Goal: Task Accomplishment & Management: Complete application form

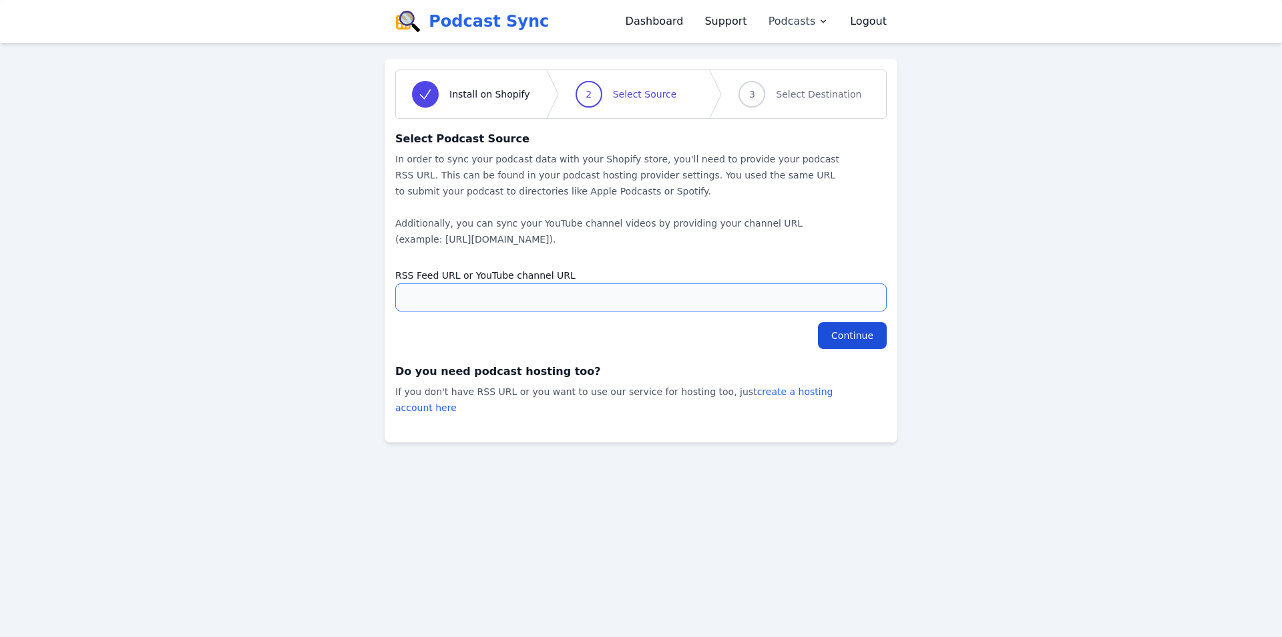
click at [470, 289] on input "RSS Feed URL or YouTube channel URL" at bounding box center [641, 297] width 492 height 28
paste input "https://www.youtube.com/channel/UCNt5iJzq-Td4NyQJIqtFT4Q"
type input "https://www.youtube.com/channel/UCNt5iJzq-Td4NyQJIqtFT4Q"
click at [852, 331] on input "Continue" at bounding box center [852, 335] width 69 height 27
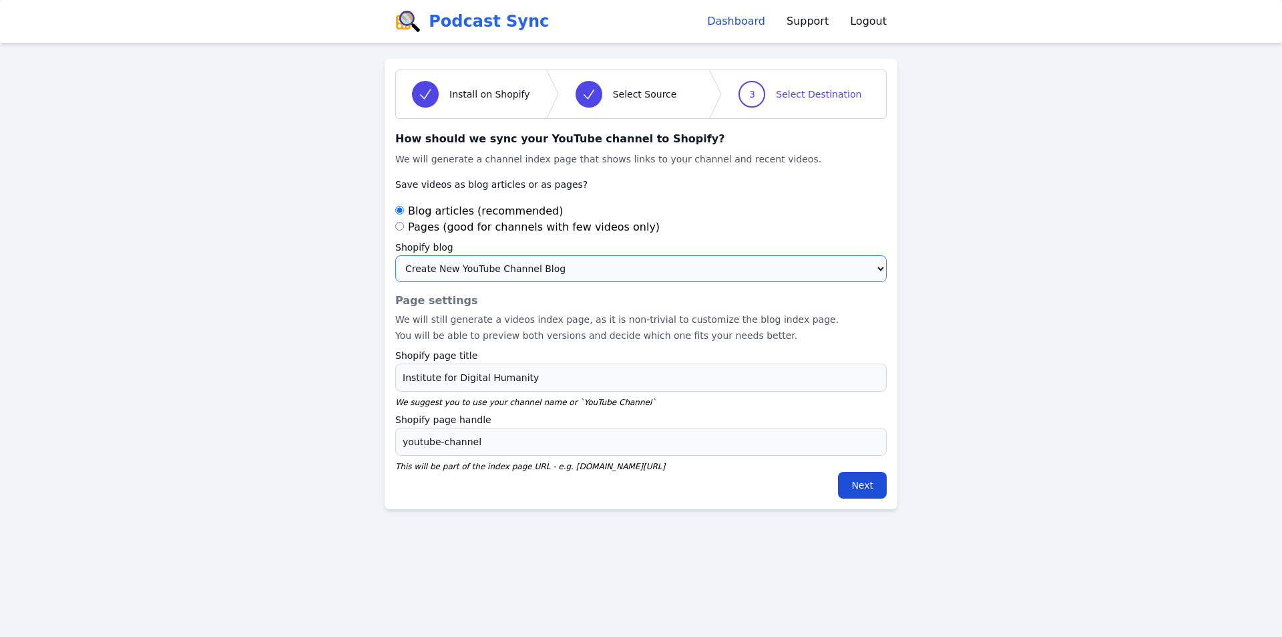
click at [666, 268] on select "Create New YouTube Channel Blog #NeighborsNotNumbers #NeighborsNotNumbers News …" at bounding box center [641, 268] width 492 height 27
click at [395, 255] on select "Create New YouTube Channel Blog #NeighborsNotNumbers #NeighborsNotNumbers News …" at bounding box center [641, 268] width 492 height 27
click at [858, 484] on input "Next" at bounding box center [862, 485] width 49 height 27
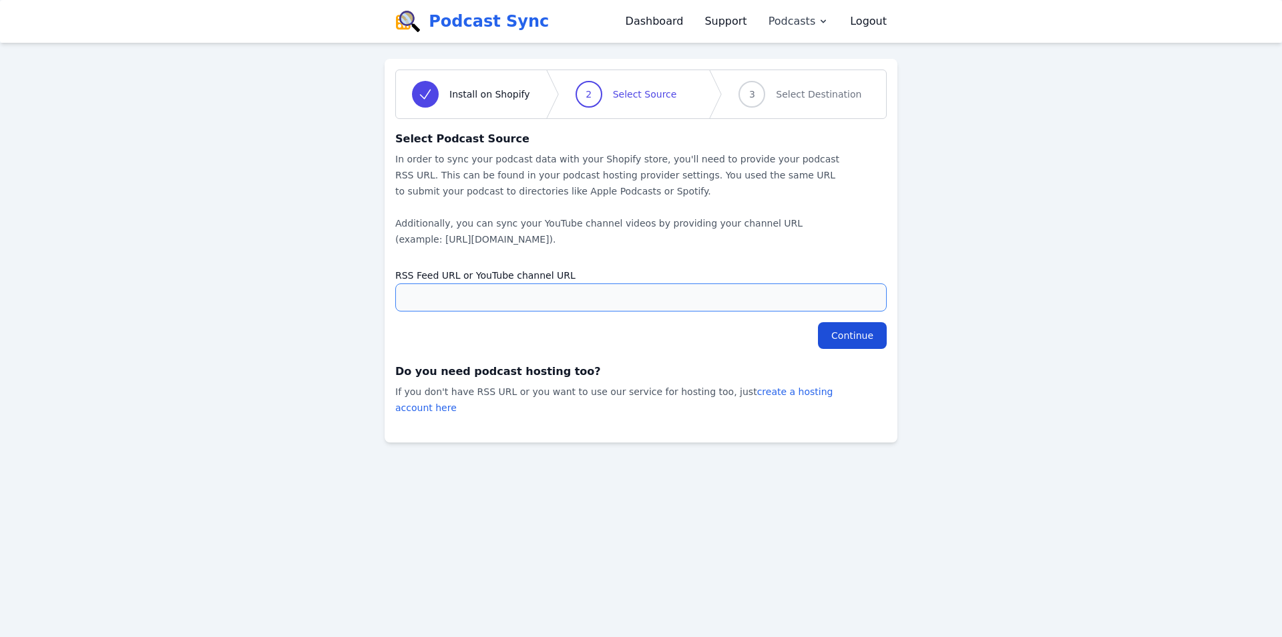
click at [532, 297] on input "RSS Feed URL or YouTube channel URL" at bounding box center [641, 297] width 492 height 28
paste input "[URL][DOMAIN_NAME]"
type input "[URL][DOMAIN_NAME]"
click at [870, 334] on input "Continue" at bounding box center [852, 335] width 69 height 27
click at [476, 293] on input "RSS Feed URL or YouTube channel URL" at bounding box center [641, 297] width 492 height 28
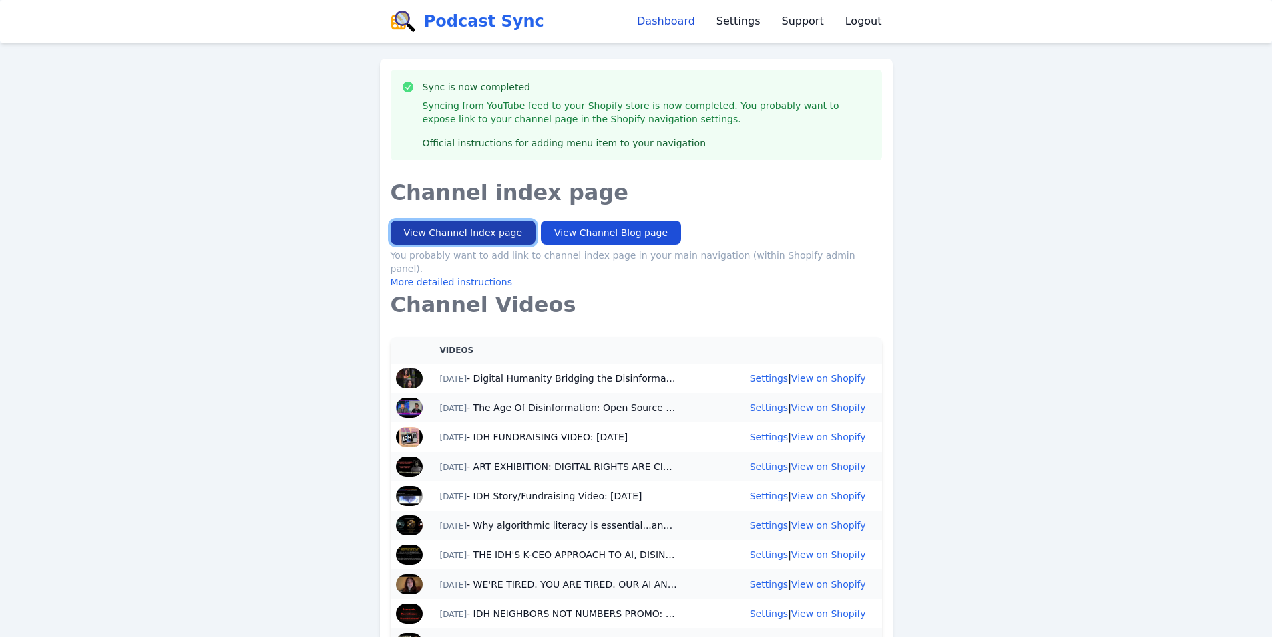
click at [472, 220] on link "View Channel Index page" at bounding box center [464, 232] width 146 height 24
click at [597, 229] on link "View Channel Blog page" at bounding box center [611, 232] width 140 height 24
click at [749, 28] on link "Settings" at bounding box center [739, 21] width 44 height 16
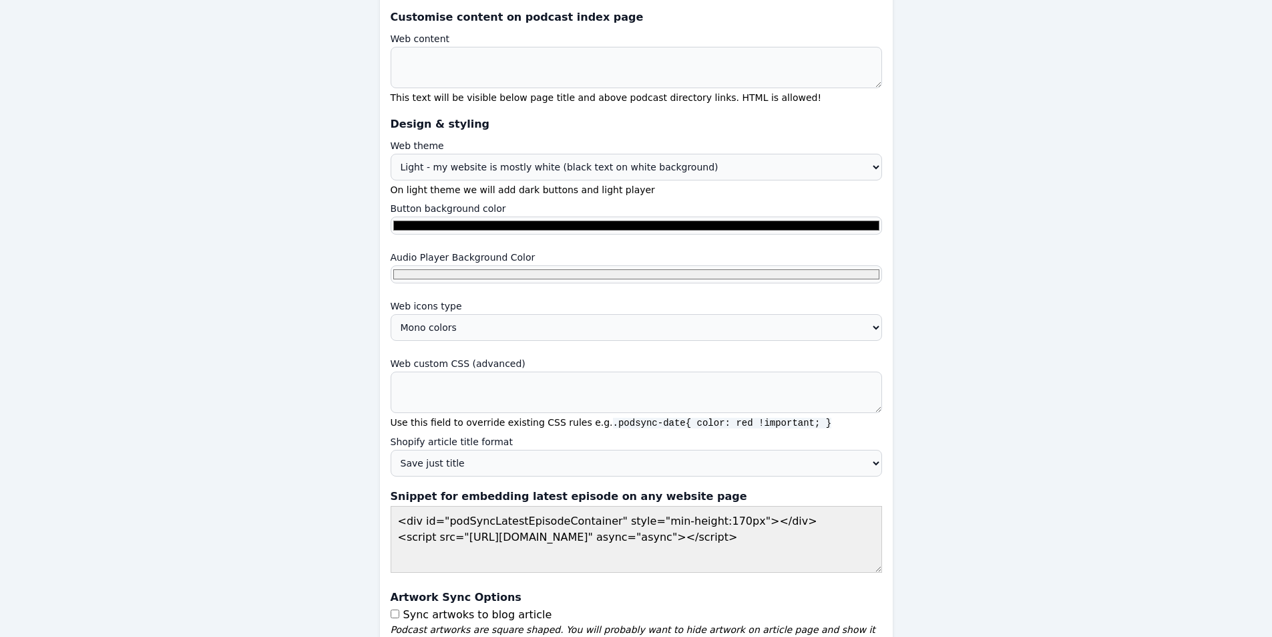
scroll to position [673, 0]
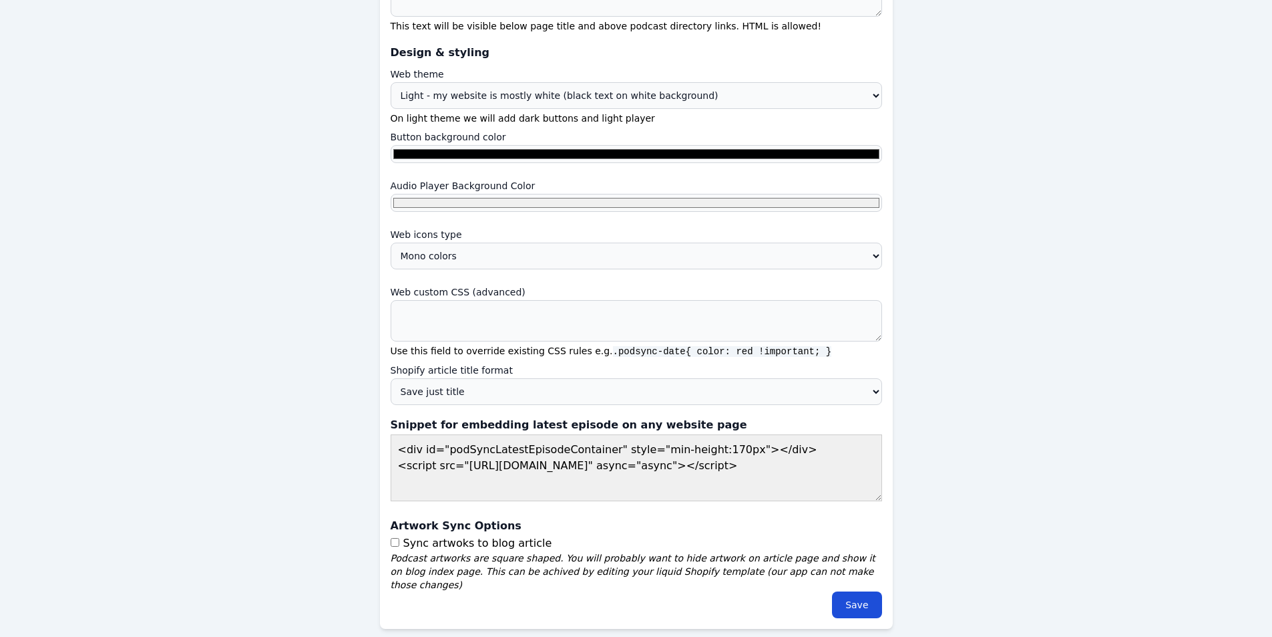
click at [395, 545] on input "Sync artwoks to blog article" at bounding box center [395, 542] width 9 height 9
checkbox input "true"
click at [855, 591] on input "Save" at bounding box center [856, 604] width 49 height 27
